Goal: Check status

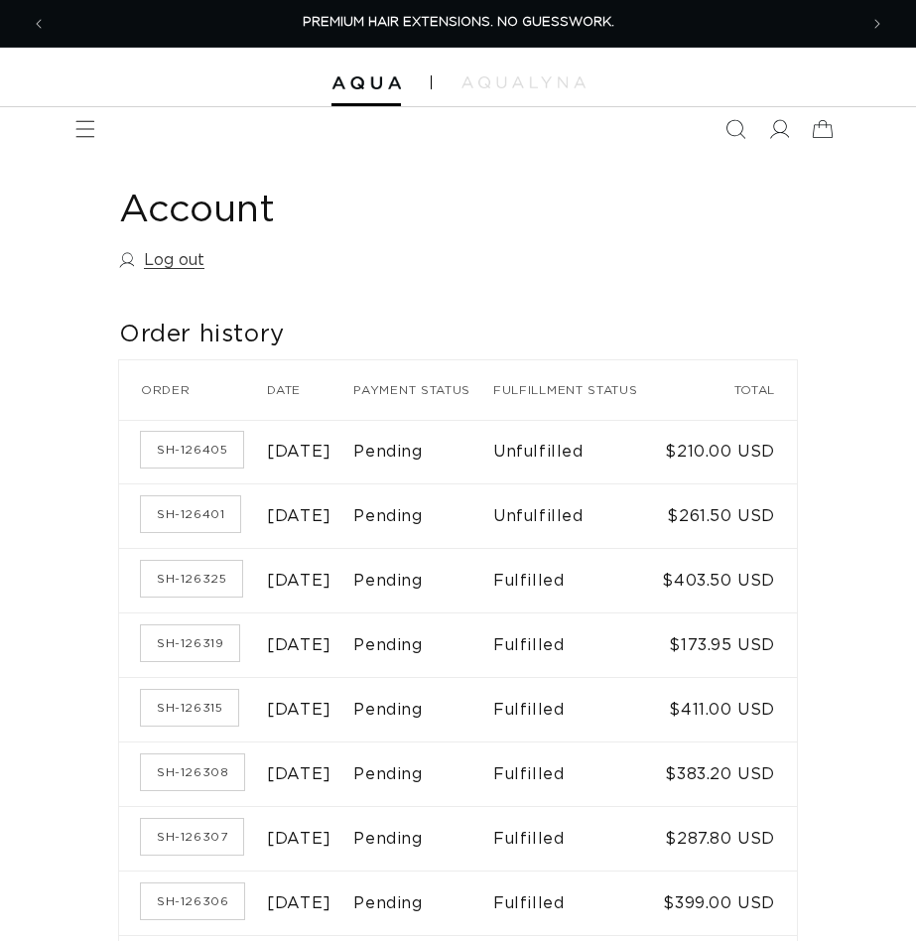
click at [183, 467] on link "SH-126405" at bounding box center [192, 450] width 102 height 36
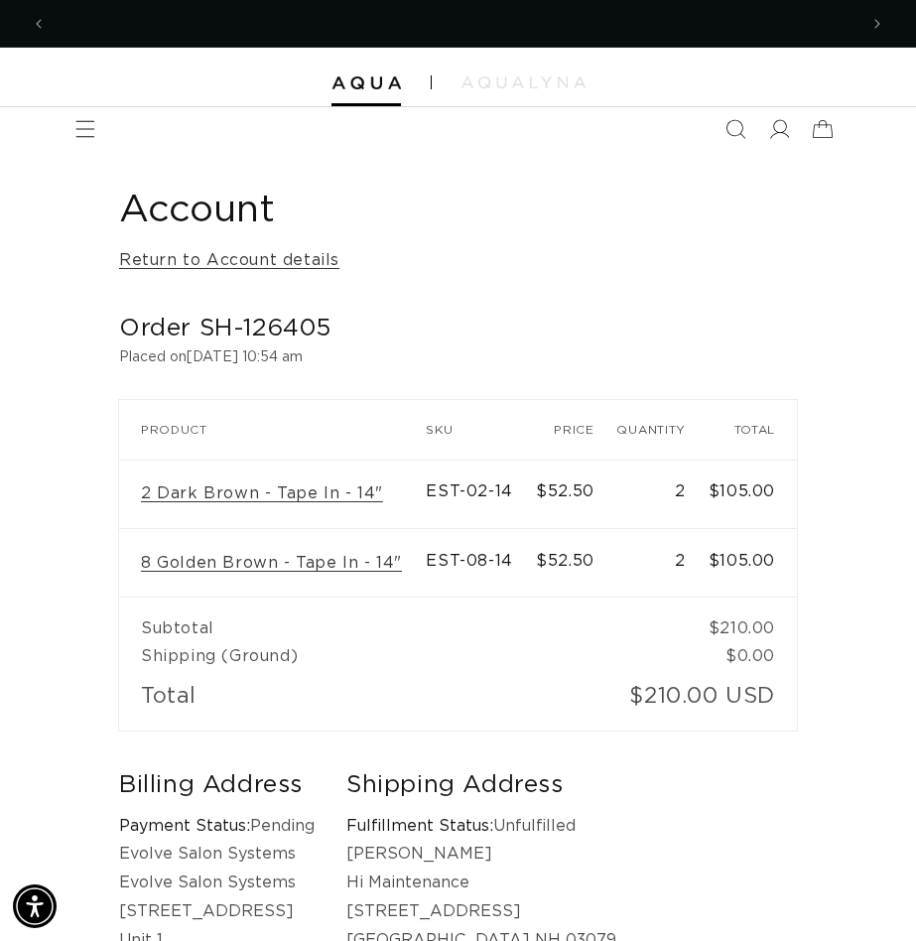
scroll to position [0, 1621]
